Goal: Find specific page/section: Find specific page/section

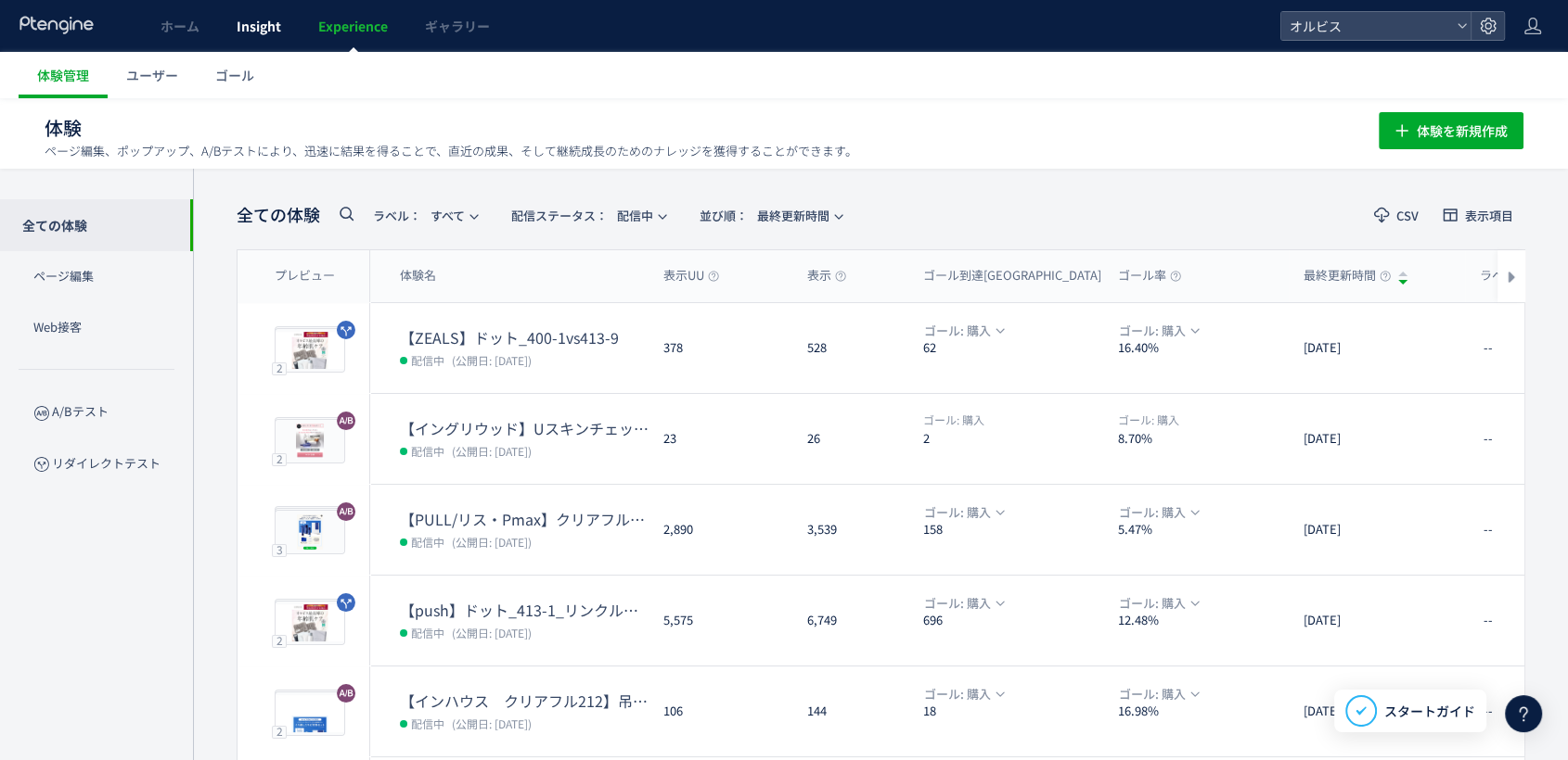
click at [280, 26] on span "Insight" at bounding box center [259, 25] width 44 height 18
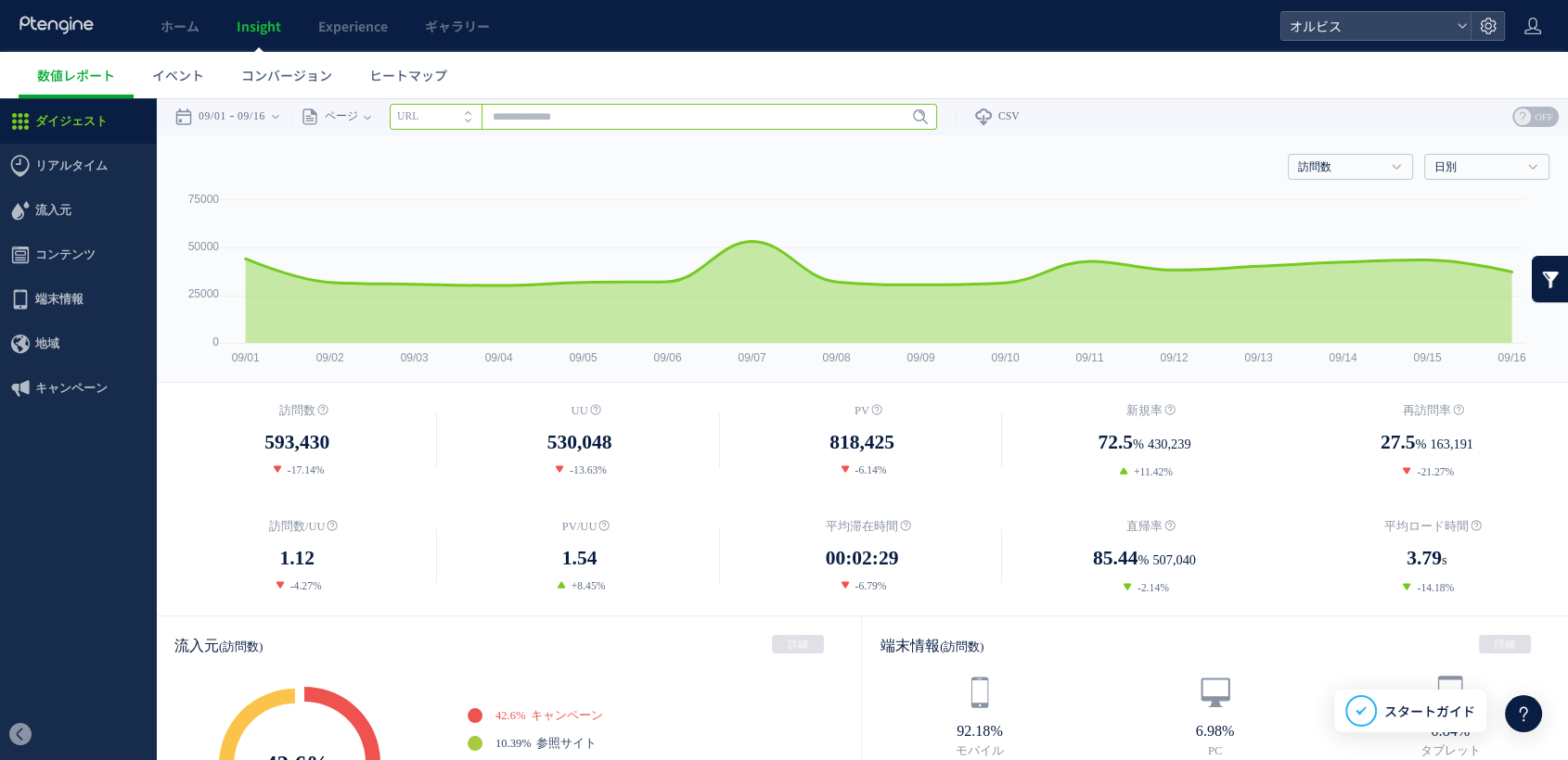
click at [533, 119] on input "text" at bounding box center [664, 116] width 547 height 26
click at [440, 76] on span "ヒートマップ" at bounding box center [408, 74] width 78 height 18
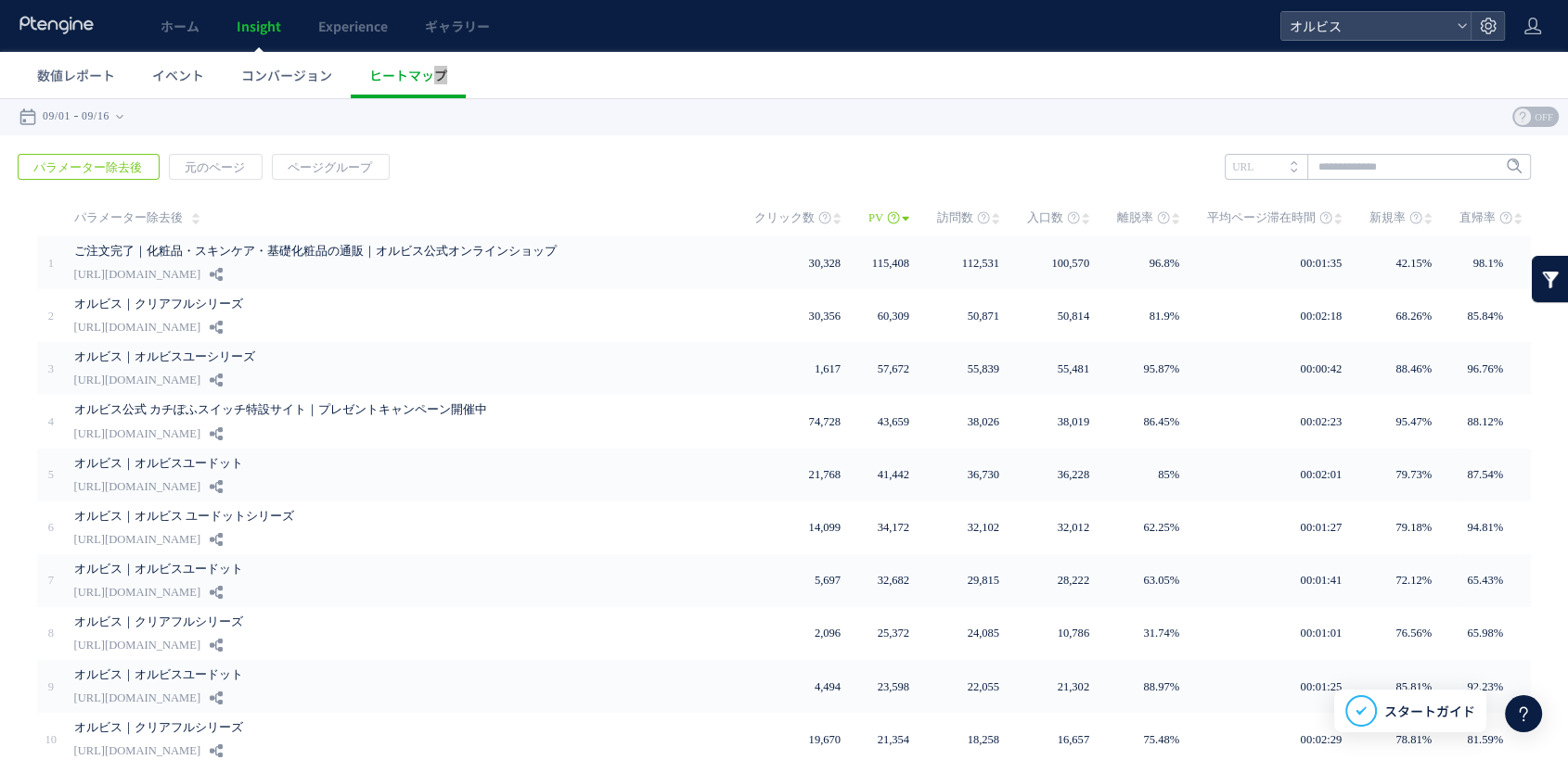
click at [865, 127] on div "戻る デフォルト設定では本日のデータを表示しています。 カレンダーでご覧になりたい期間を指定することができます。 09/01 09/16 [DATE] [DA…" at bounding box center [784, 117] width 1568 height 37
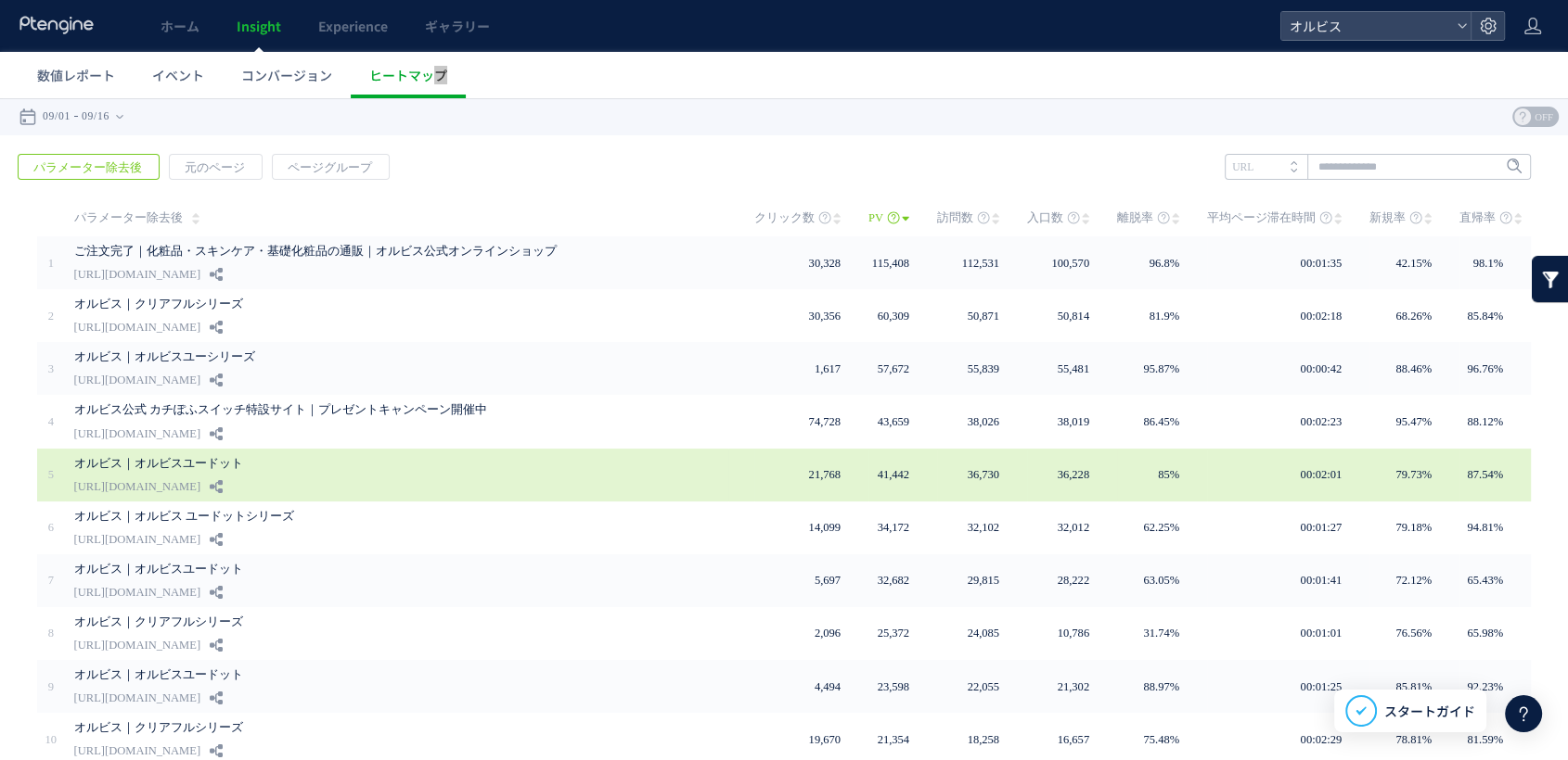
click at [200, 478] on link "[URL][DOMAIN_NAME]" at bounding box center [137, 486] width 126 height 22
